Goal: Task Accomplishment & Management: Use online tool/utility

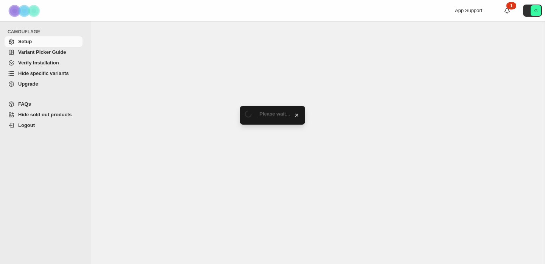
click at [44, 54] on span "Variant Picker Guide" at bounding box center [42, 52] width 48 height 6
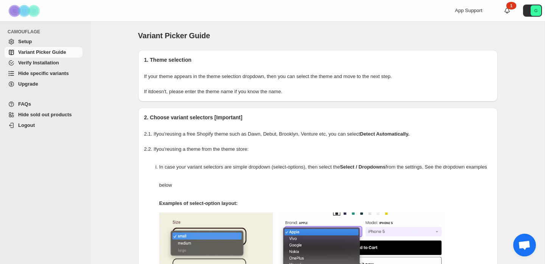
click at [29, 42] on span "Setup" at bounding box center [25, 42] width 14 height 6
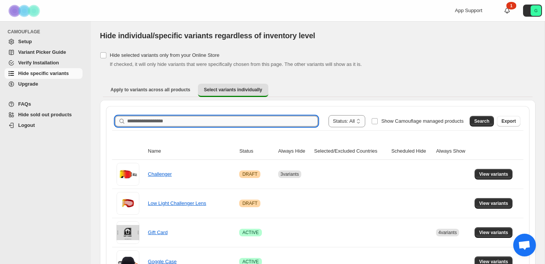
click at [202, 117] on input "Search product name" at bounding box center [222, 121] width 191 height 11
click at [475, 121] on span "Search" at bounding box center [482, 121] width 15 height 6
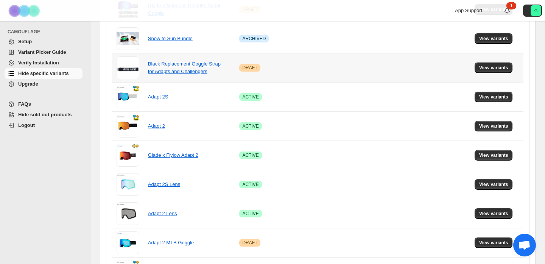
scroll to position [232, 0]
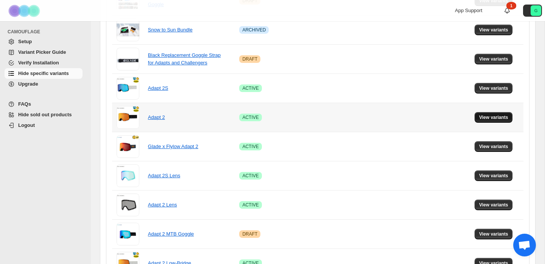
click at [497, 116] on span "View variants" at bounding box center [493, 117] width 29 height 6
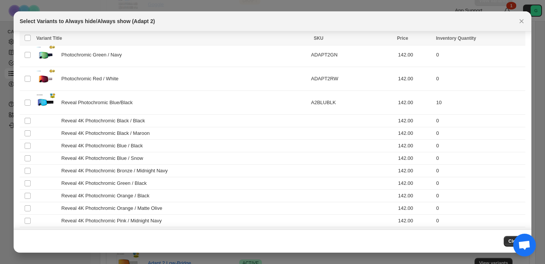
scroll to position [421, 0]
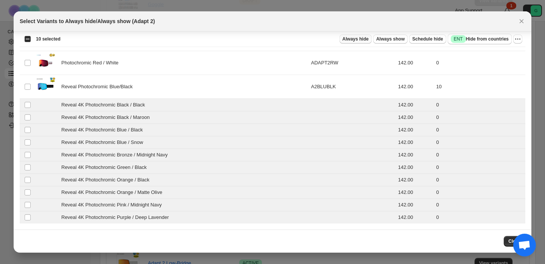
click at [360, 39] on span "Always hide" at bounding box center [356, 39] width 26 height 6
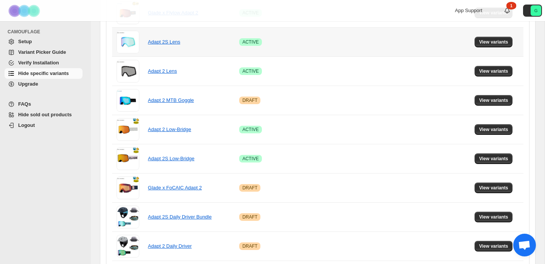
scroll to position [369, 0]
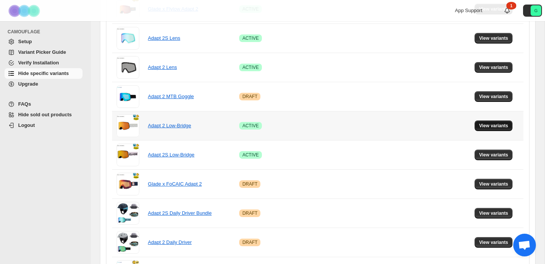
click at [499, 125] on span "View variants" at bounding box center [493, 126] width 29 height 6
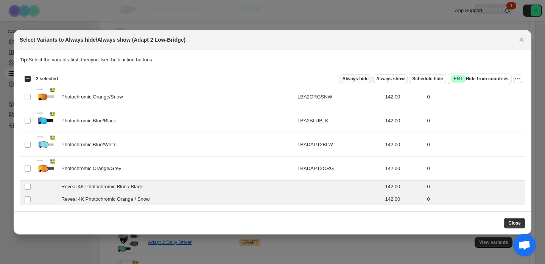
click at [357, 78] on span "Always hide" at bounding box center [356, 79] width 26 height 6
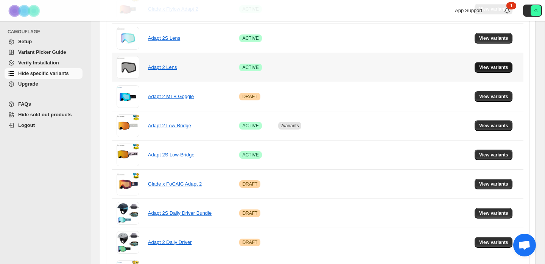
click at [491, 70] on button "View variants" at bounding box center [494, 67] width 38 height 11
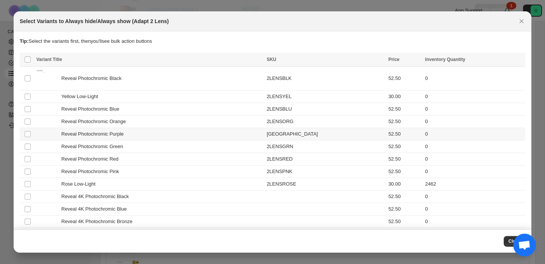
scroll to position [145, 0]
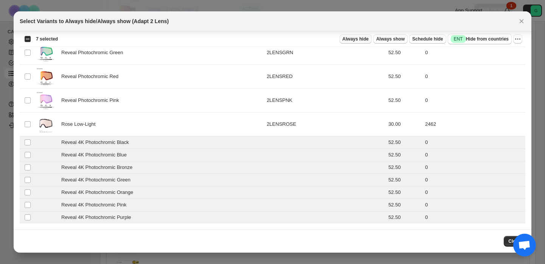
click at [365, 37] on span "Always hide" at bounding box center [356, 39] width 26 height 6
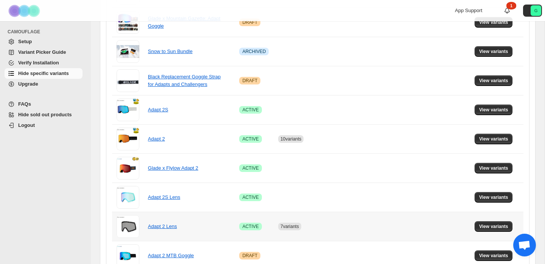
scroll to position [209, 0]
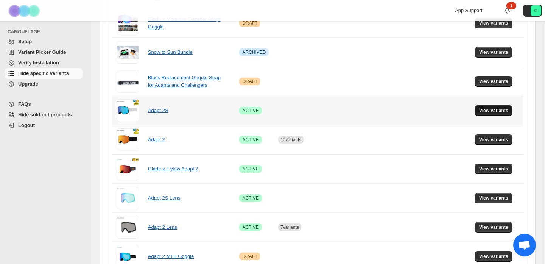
click at [497, 112] on span "View variants" at bounding box center [493, 111] width 29 height 6
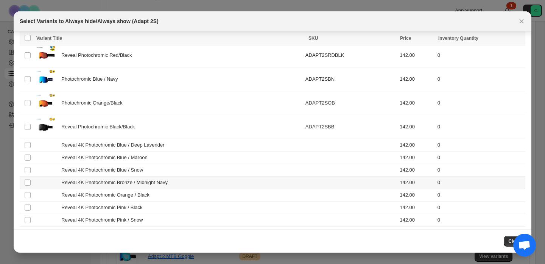
scroll to position [301, 0]
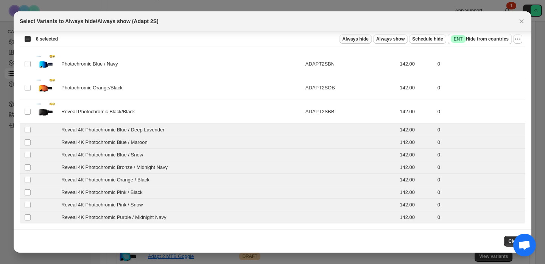
click at [357, 40] on span "Always hide" at bounding box center [356, 39] width 26 height 6
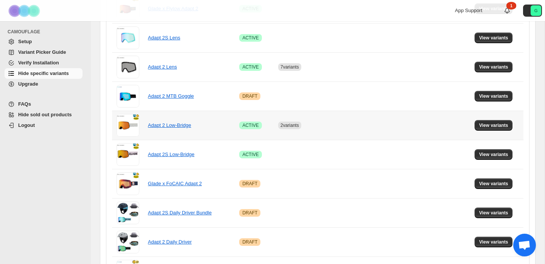
scroll to position [370, 0]
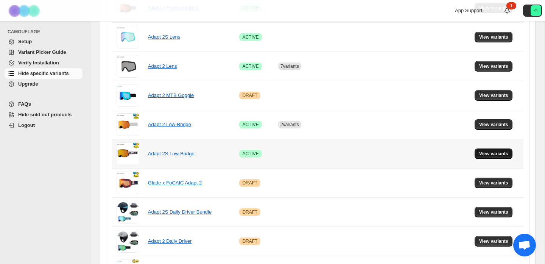
click at [500, 152] on span "View variants" at bounding box center [493, 154] width 29 height 6
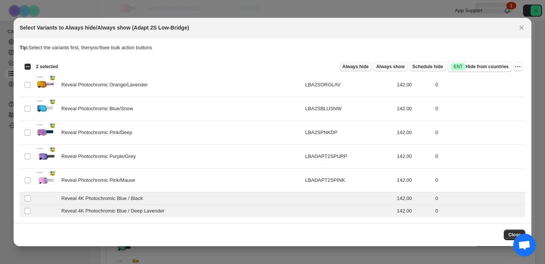
click at [351, 66] on span "Always hide" at bounding box center [356, 67] width 26 height 6
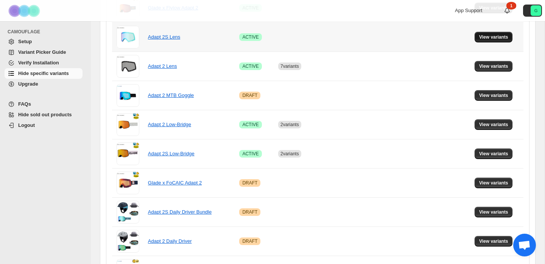
click at [500, 35] on span "View variants" at bounding box center [493, 37] width 29 height 6
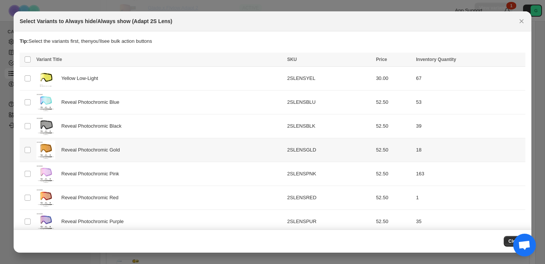
scroll to position [120, 0]
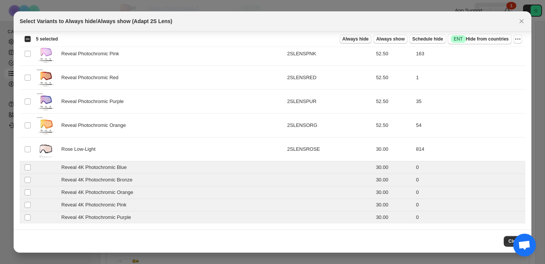
click at [360, 36] on span "Always hide" at bounding box center [356, 39] width 26 height 6
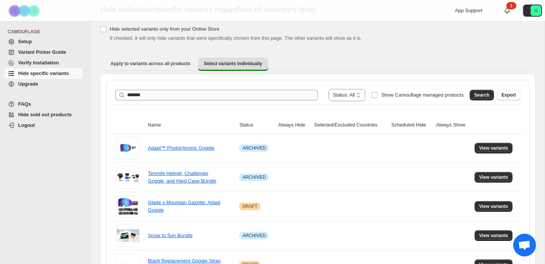
scroll to position [0, 0]
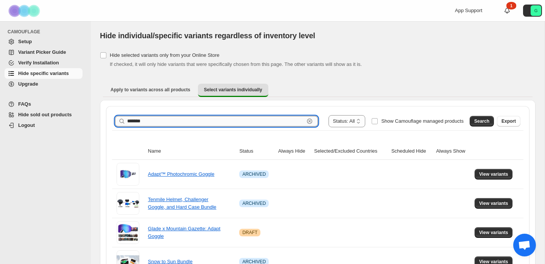
drag, startPoint x: 196, startPoint y: 117, endPoint x: 197, endPoint y: 122, distance: 5.7
click at [195, 118] on input "*******" at bounding box center [215, 121] width 177 height 11
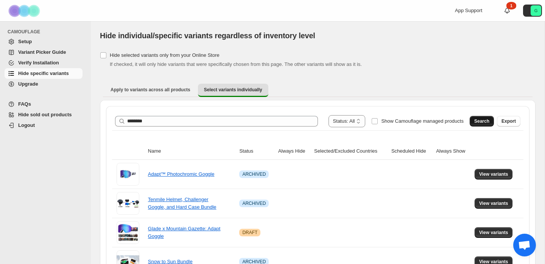
click at [487, 119] on span "Search" at bounding box center [482, 121] width 15 height 6
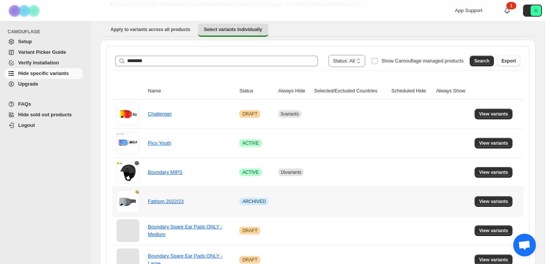
scroll to position [62, 0]
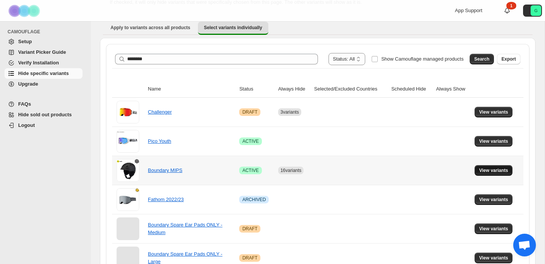
click at [498, 171] on span "View variants" at bounding box center [493, 170] width 29 height 6
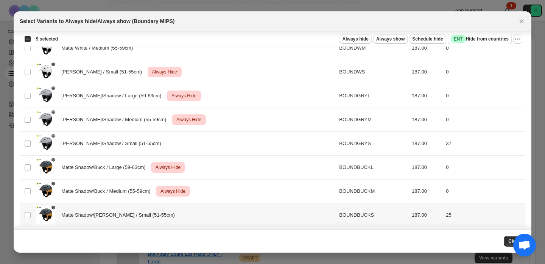
scroll to position [506, 0]
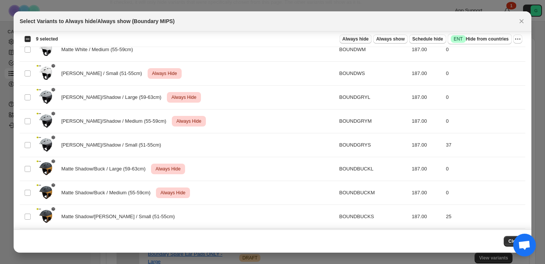
click at [354, 37] on span "Always hide" at bounding box center [356, 39] width 26 height 6
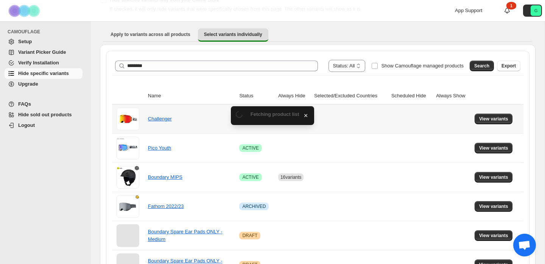
scroll to position [62, 0]
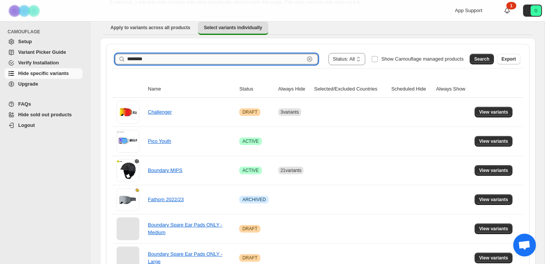
click at [276, 54] on input "********" at bounding box center [215, 59] width 177 height 11
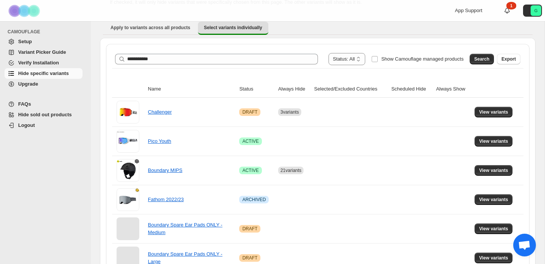
click at [484, 61] on span "Search" at bounding box center [482, 59] width 15 height 6
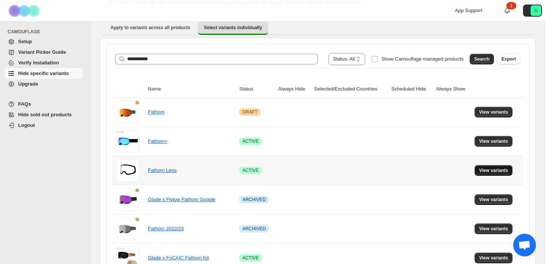
click at [492, 167] on button "View variants" at bounding box center [494, 170] width 38 height 11
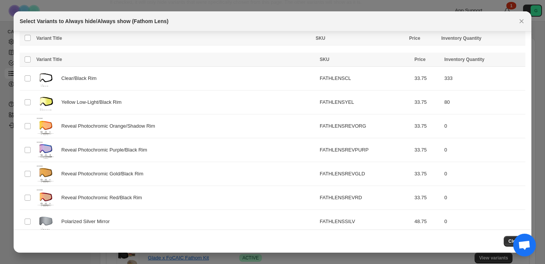
scroll to position [406, 0]
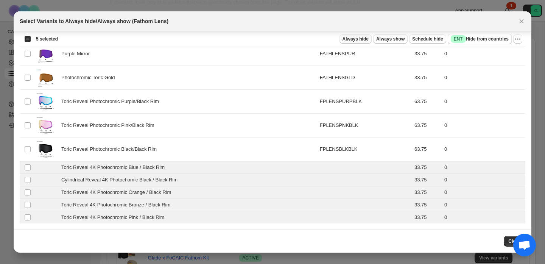
click at [353, 37] on span "Always hide" at bounding box center [356, 39] width 26 height 6
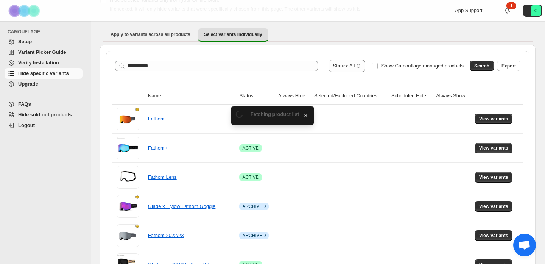
scroll to position [62, 0]
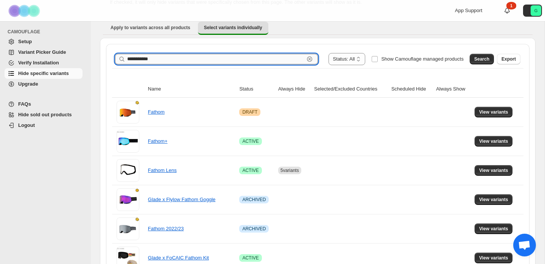
click at [164, 59] on input "**********" at bounding box center [215, 59] width 177 height 11
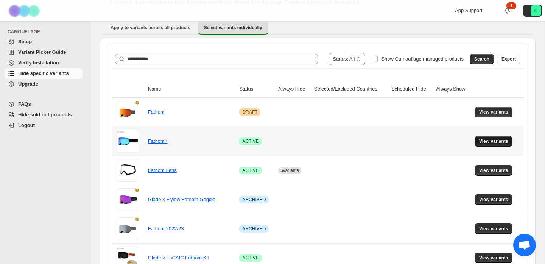
click at [503, 142] on span "View variants" at bounding box center [493, 141] width 29 height 6
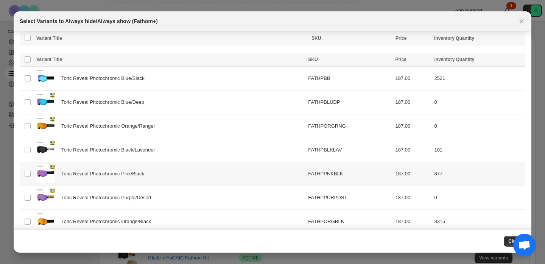
scroll to position [217, 0]
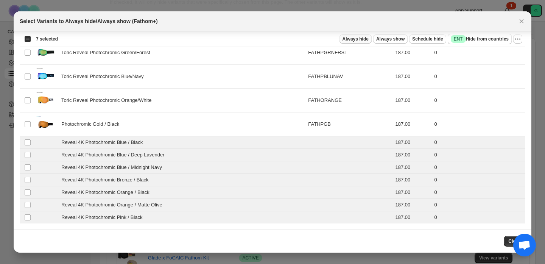
click at [347, 36] on button "Always hide" at bounding box center [356, 38] width 32 height 9
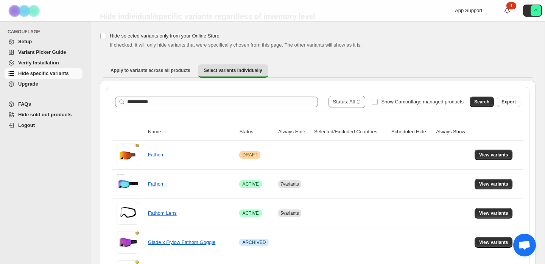
scroll to position [62, 0]
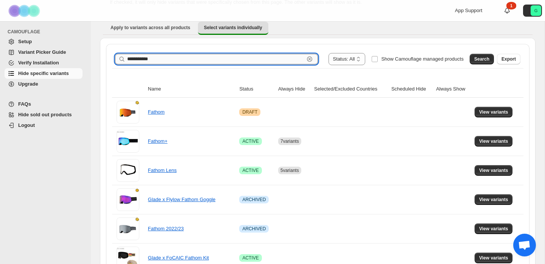
click at [220, 59] on input "**********" at bounding box center [215, 59] width 177 height 11
click at [487, 58] on span "Search" at bounding box center [482, 59] width 15 height 6
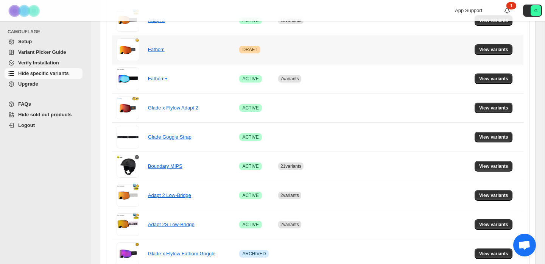
scroll to position [471, 0]
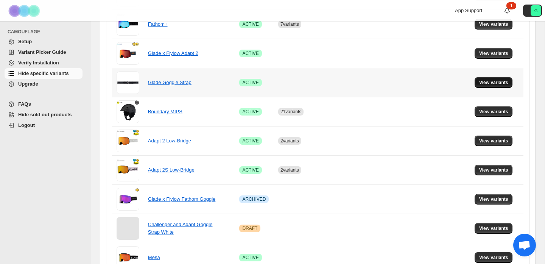
click at [485, 82] on span "View variants" at bounding box center [493, 83] width 29 height 6
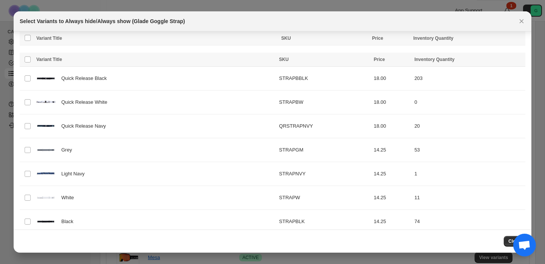
scroll to position [406, 0]
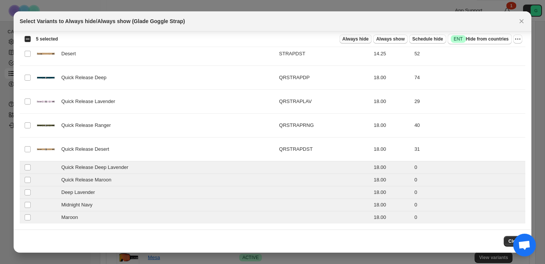
click at [355, 39] on span "Always hide" at bounding box center [356, 39] width 26 height 6
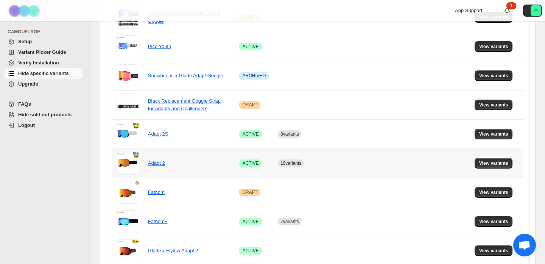
scroll to position [0, 0]
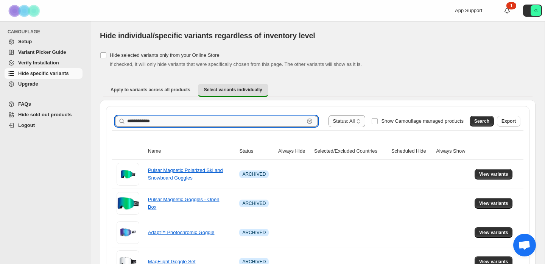
click at [191, 122] on input "**********" at bounding box center [215, 121] width 177 height 11
type input "****"
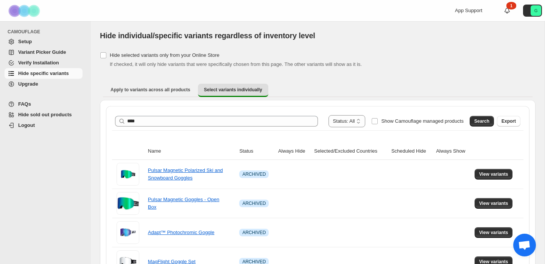
click at [483, 123] on span "Search" at bounding box center [482, 121] width 15 height 6
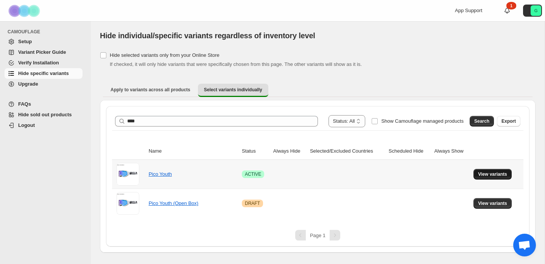
click at [499, 174] on span "View variants" at bounding box center [492, 174] width 29 height 6
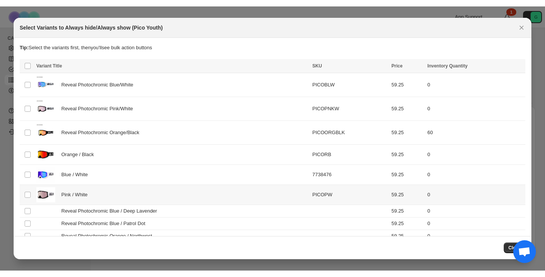
scroll to position [12, 0]
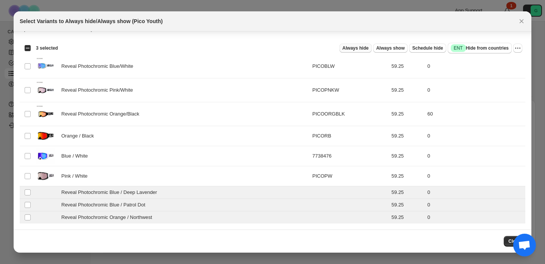
click at [355, 48] on span "Always hide" at bounding box center [356, 48] width 26 height 6
